Goal: Information Seeking & Learning: Learn about a topic

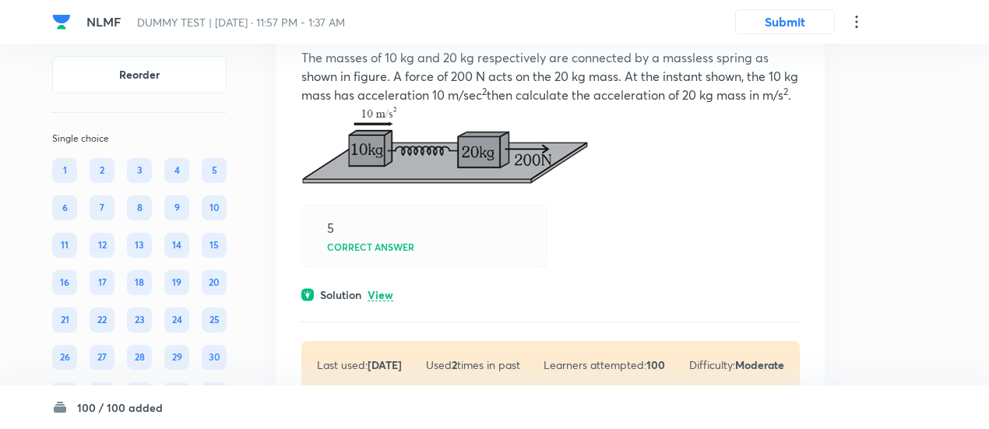
scroll to position [64620, 0]
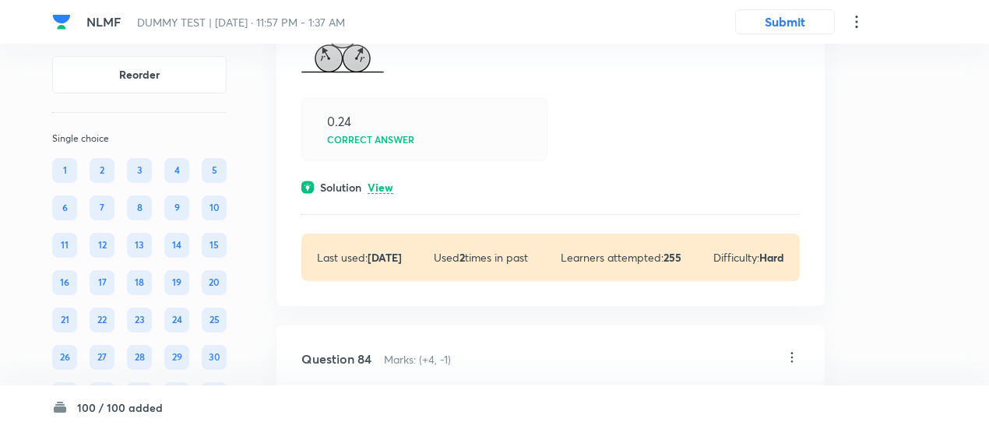
scroll to position [65630, 0]
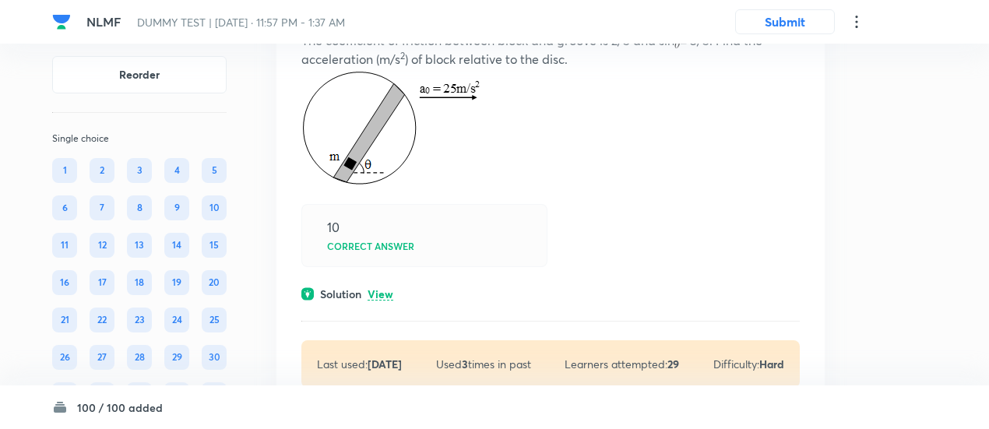
scroll to position [66211, 0]
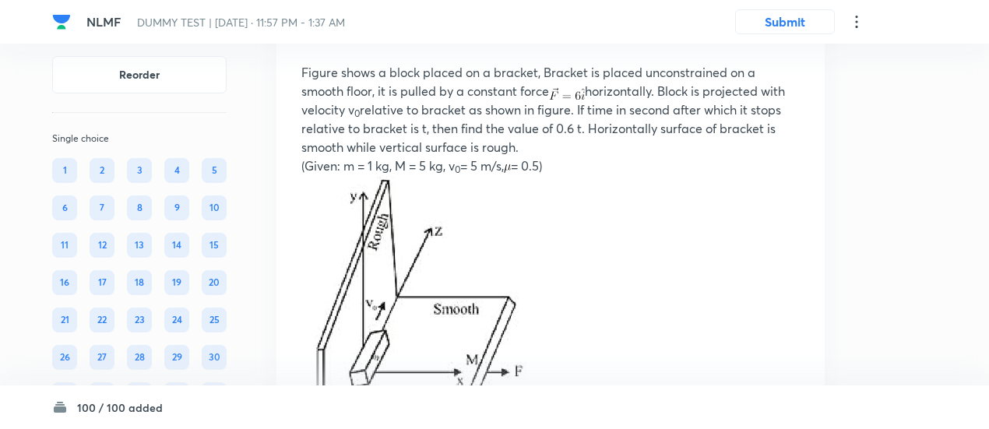
scroll to position [66973, 0]
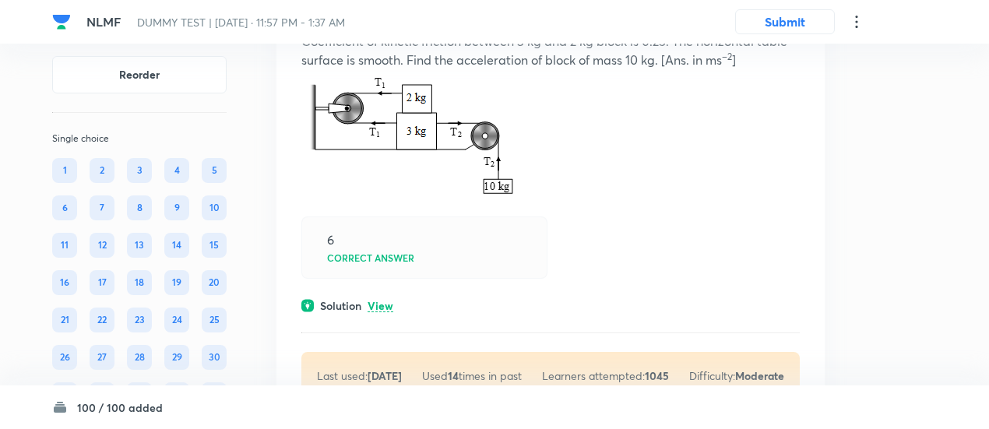
scroll to position [68032, 0]
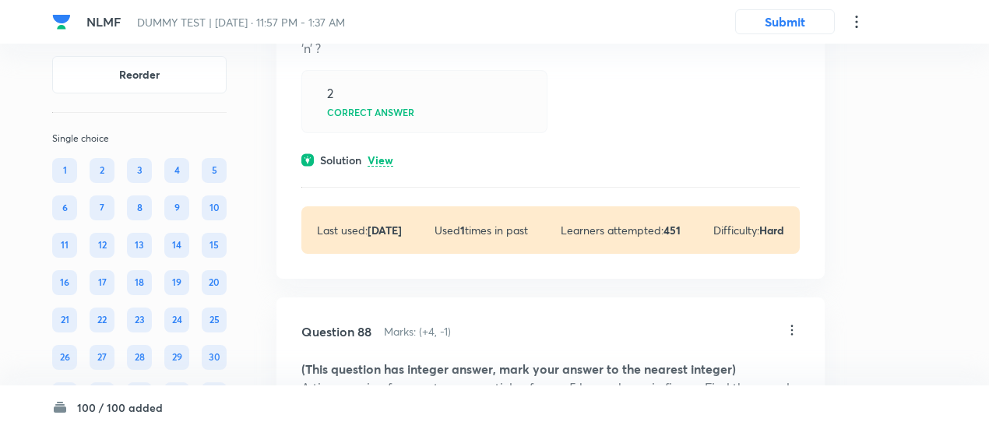
scroll to position [68768, 0]
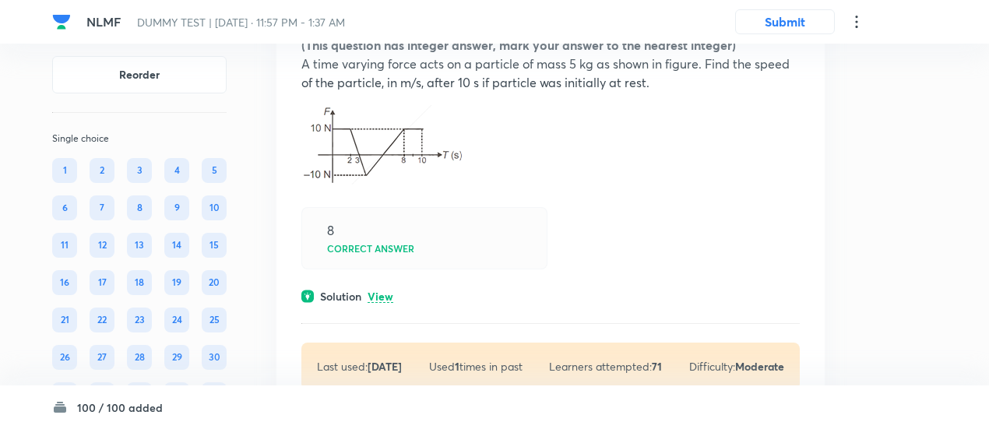
scroll to position [69174, 0]
